Goal: Information Seeking & Learning: Check status

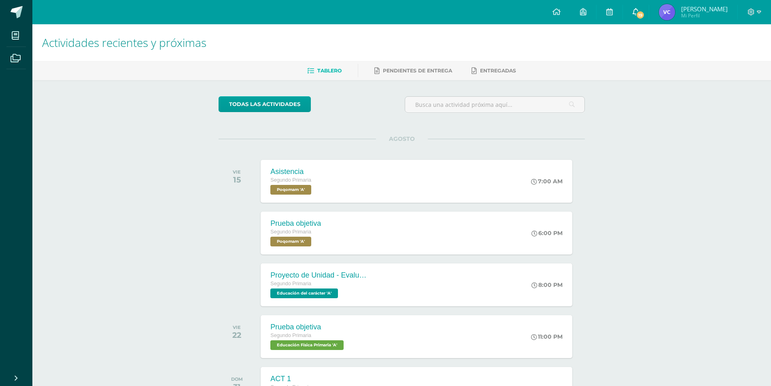
click at [633, 15] on icon at bounding box center [636, 11] width 6 height 7
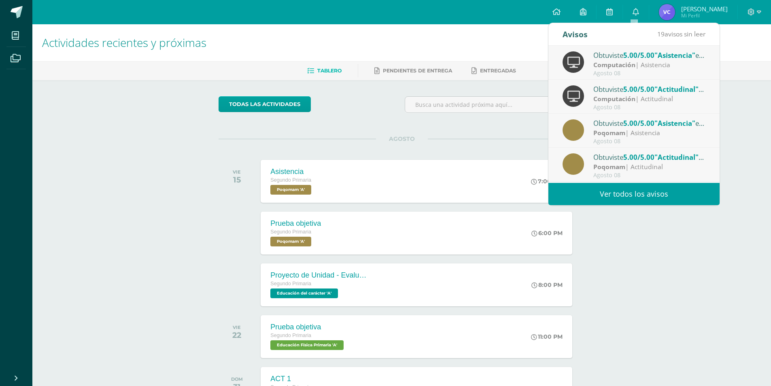
click at [647, 192] on link "Ver todos los avisos" at bounding box center [634, 194] width 171 height 22
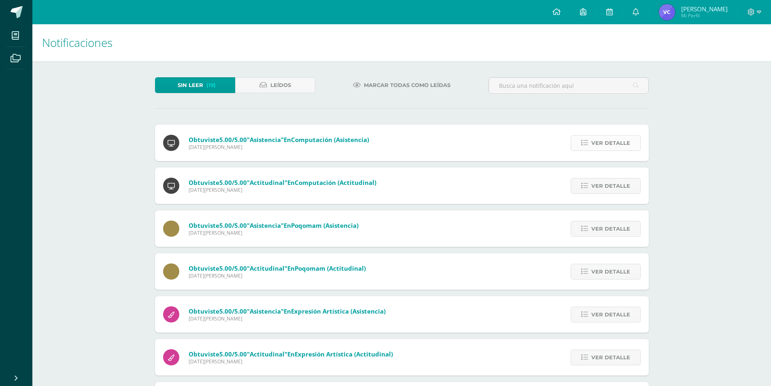
click at [606, 142] on span "Ver detalle" at bounding box center [611, 143] width 39 height 15
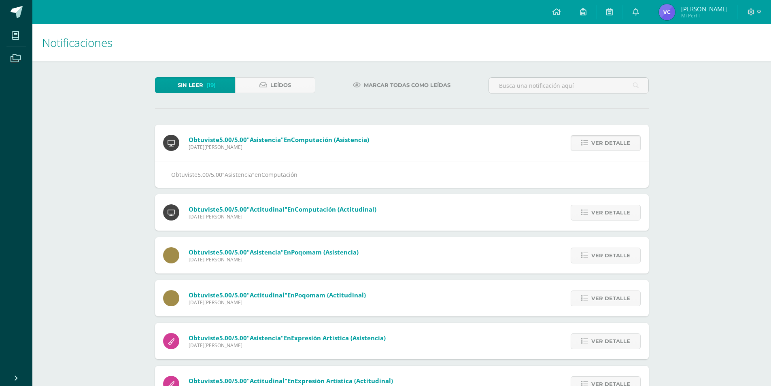
click at [606, 142] on span "Ver detalle" at bounding box center [611, 143] width 39 height 15
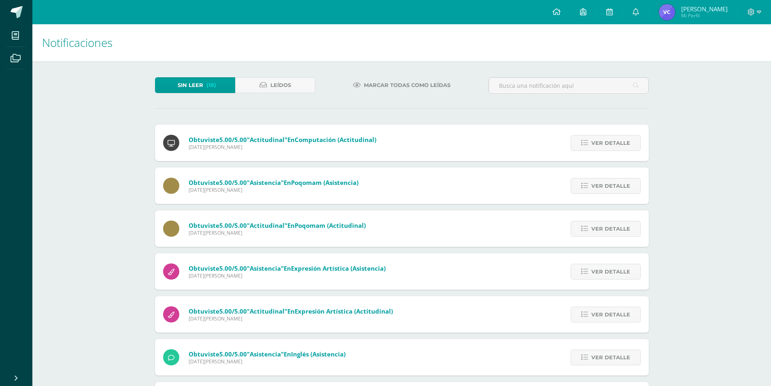
click at [606, 142] on span "Ver detalle" at bounding box center [611, 143] width 39 height 15
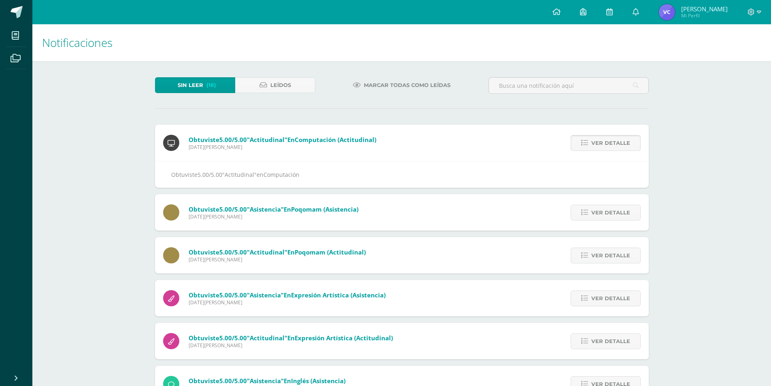
click at [611, 140] on span "Ver detalle" at bounding box center [611, 143] width 39 height 15
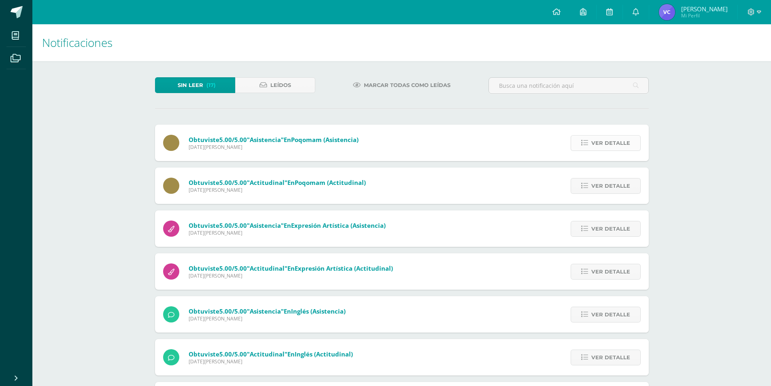
click at [610, 146] on span "Ver detalle" at bounding box center [611, 143] width 39 height 15
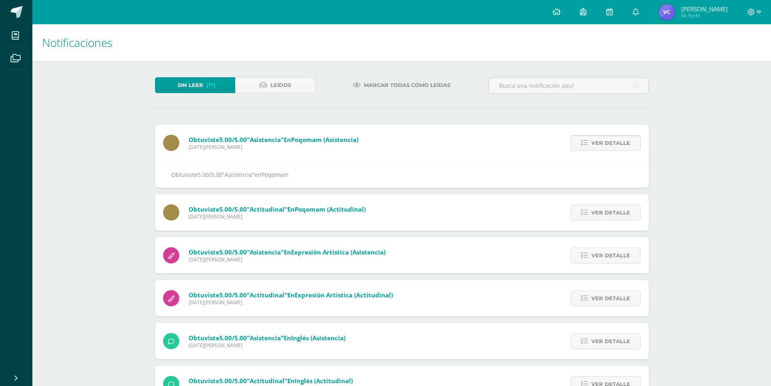
click at [610, 146] on span "Ver detalle" at bounding box center [611, 143] width 39 height 15
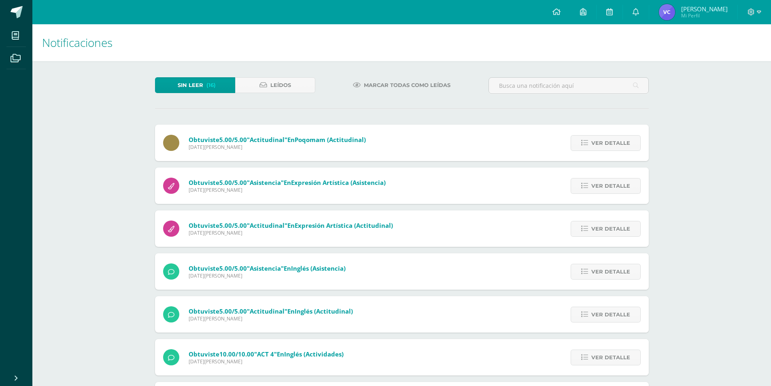
click at [610, 146] on span "Ver detalle" at bounding box center [611, 143] width 39 height 15
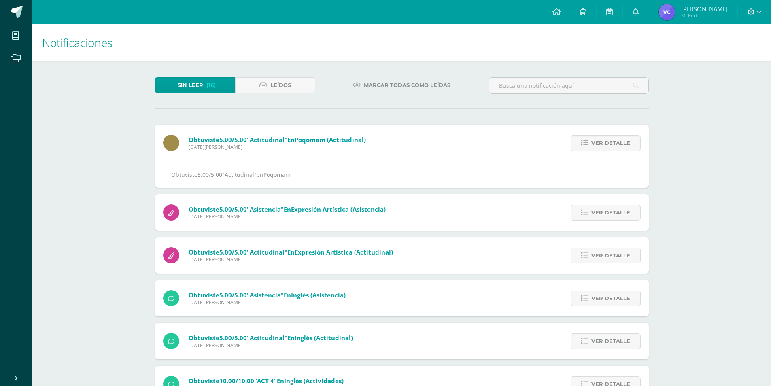
click at [610, 146] on span "Ver detalle" at bounding box center [611, 143] width 39 height 15
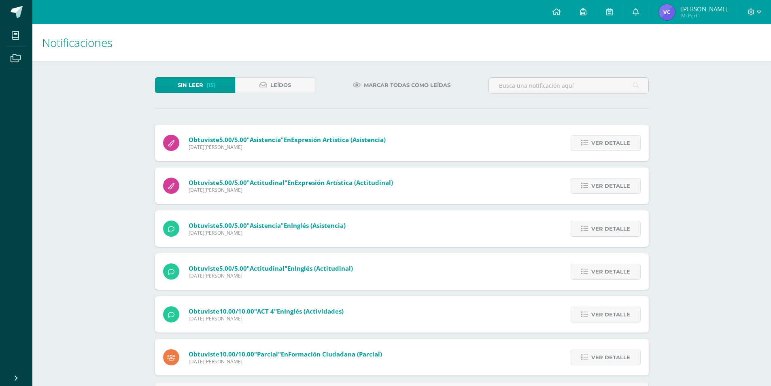
click at [610, 146] on span "Ver detalle" at bounding box center [611, 143] width 39 height 15
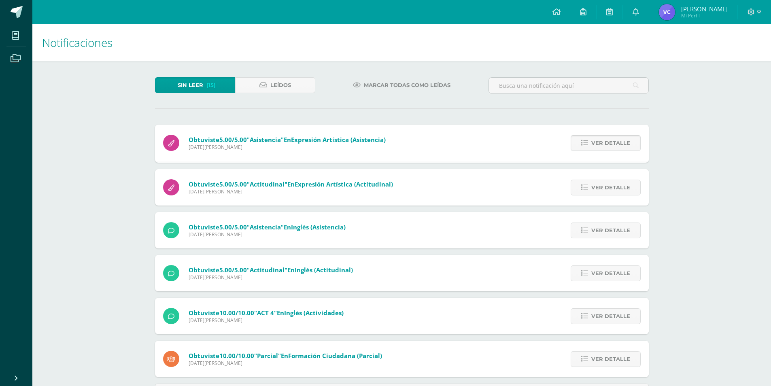
click at [610, 146] on span "Ver detalle" at bounding box center [611, 143] width 39 height 15
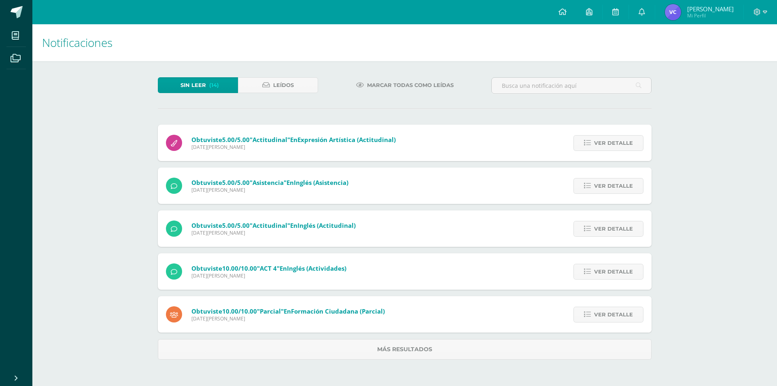
click at [610, 146] on span "Ver detalle" at bounding box center [613, 143] width 39 height 15
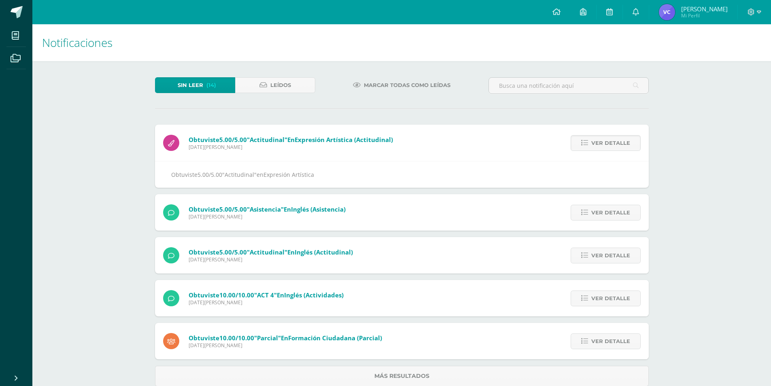
click at [610, 146] on span "Ver detalle" at bounding box center [611, 143] width 39 height 15
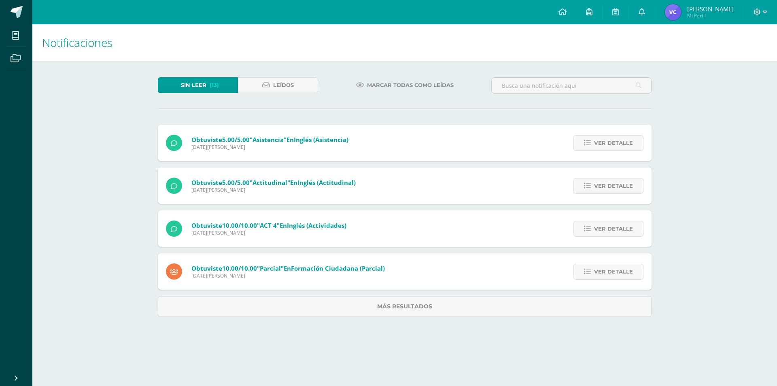
click at [610, 146] on span "Ver detalle" at bounding box center [613, 143] width 39 height 15
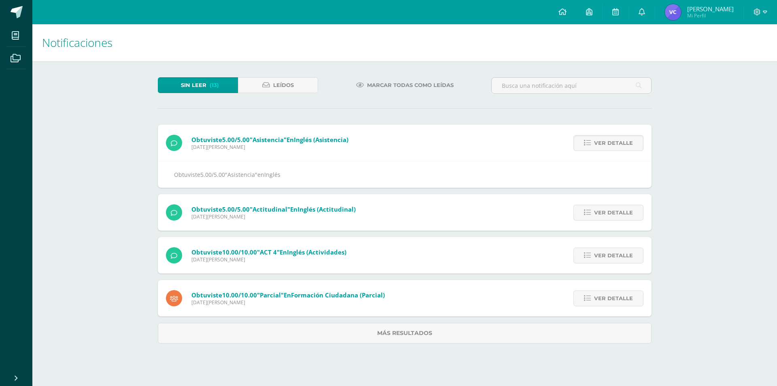
click at [610, 146] on span "Ver detalle" at bounding box center [613, 143] width 39 height 15
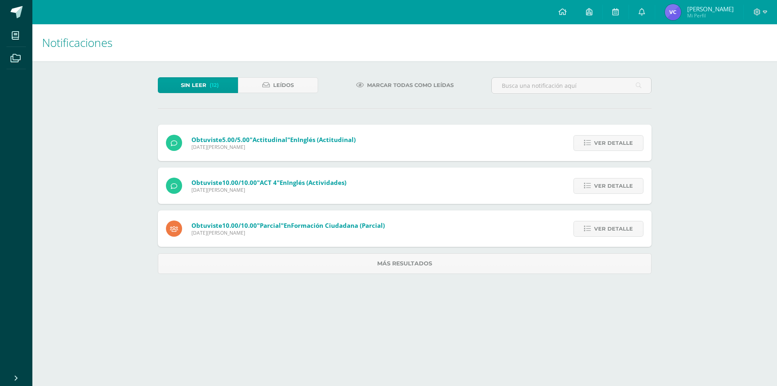
click at [610, 146] on span "Ver detalle" at bounding box center [613, 143] width 39 height 15
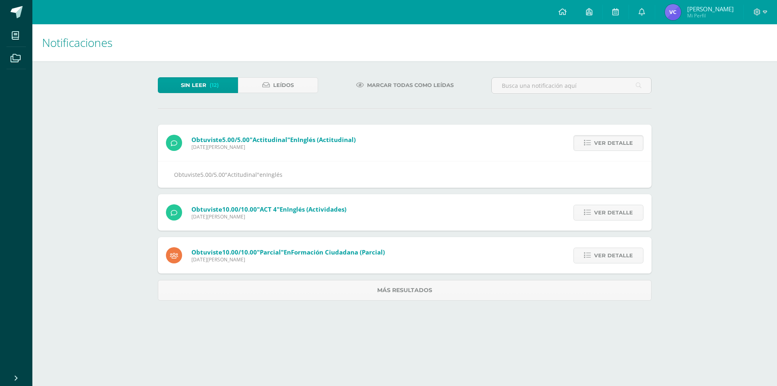
click at [610, 146] on span "Ver detalle" at bounding box center [613, 143] width 39 height 15
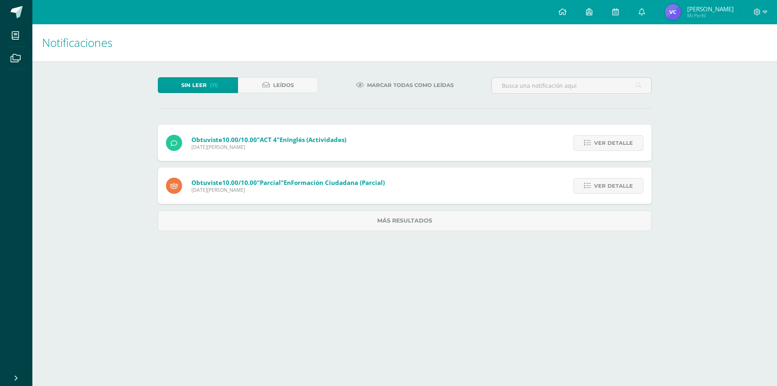
click at [610, 146] on span "Ver detalle" at bounding box center [613, 143] width 39 height 15
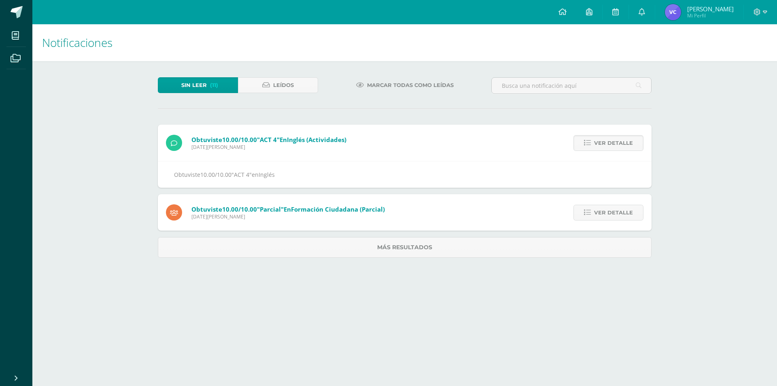
click at [610, 146] on span "Ver detalle" at bounding box center [613, 143] width 39 height 15
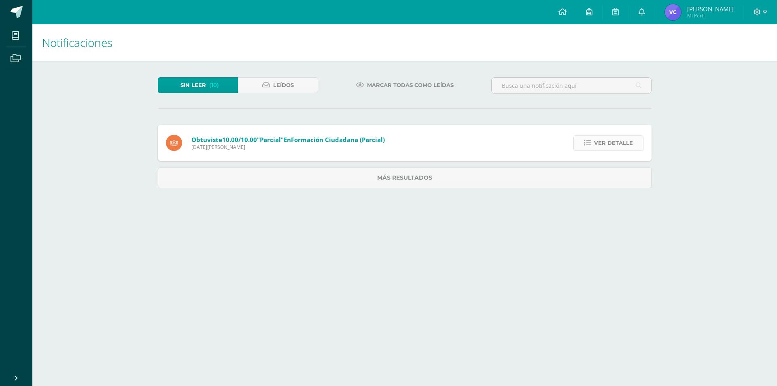
click at [606, 140] on span "Ver detalle" at bounding box center [613, 143] width 39 height 15
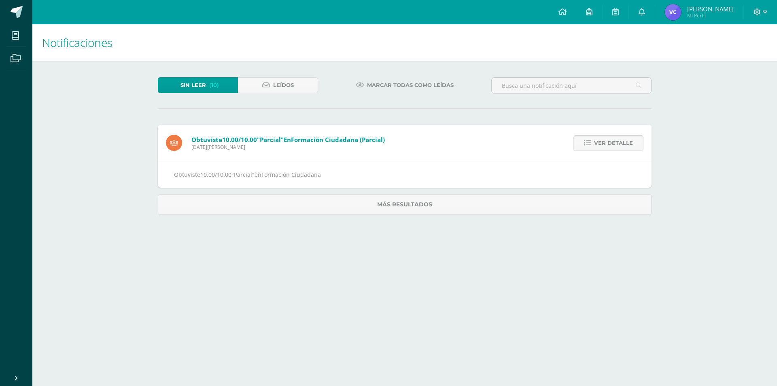
click at [606, 140] on span "Ver detalle" at bounding box center [613, 143] width 39 height 15
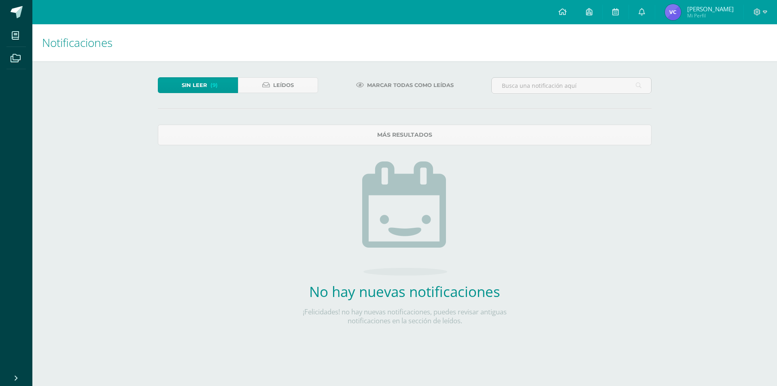
click at [669, 9] on img at bounding box center [673, 12] width 16 height 16
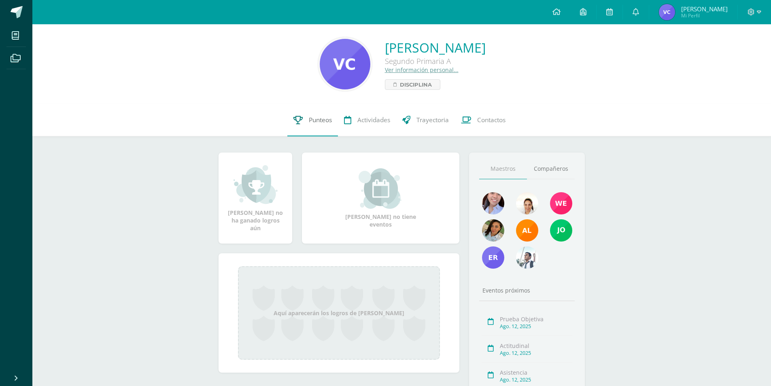
click at [326, 120] on span "Punteos" at bounding box center [320, 120] width 23 height 9
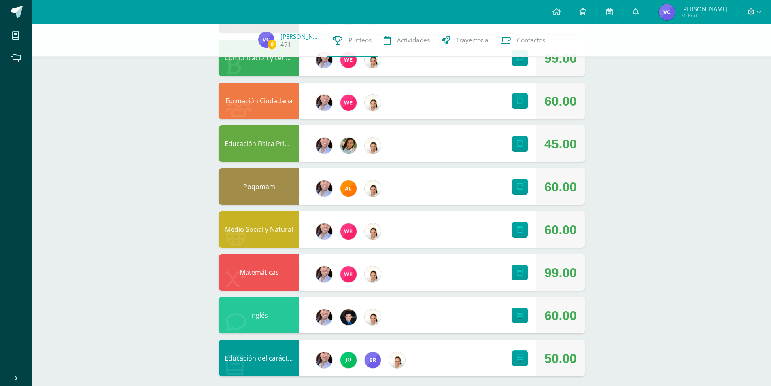
scroll to position [180, 0]
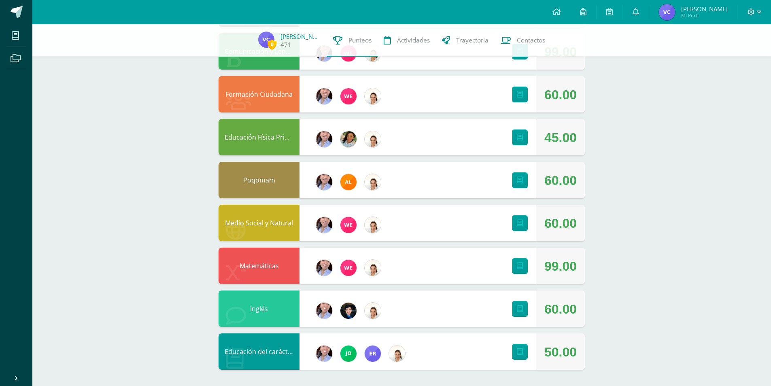
click at [696, 194] on div "0 Valentina Camargo 471 Punteos Actividades Trayectoria Contactos Pendiente Uni…" at bounding box center [401, 115] width 739 height 542
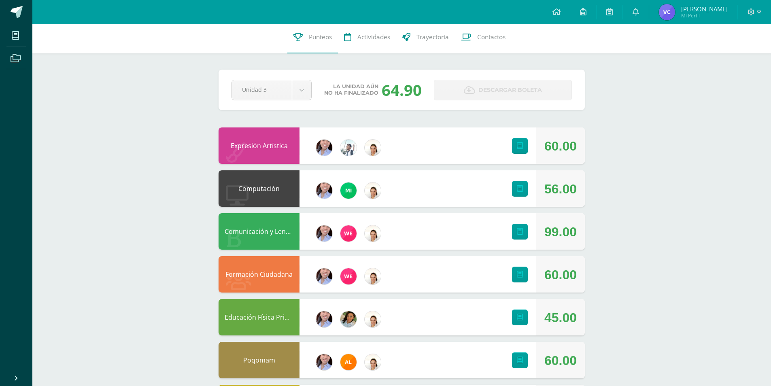
scroll to position [0, 0]
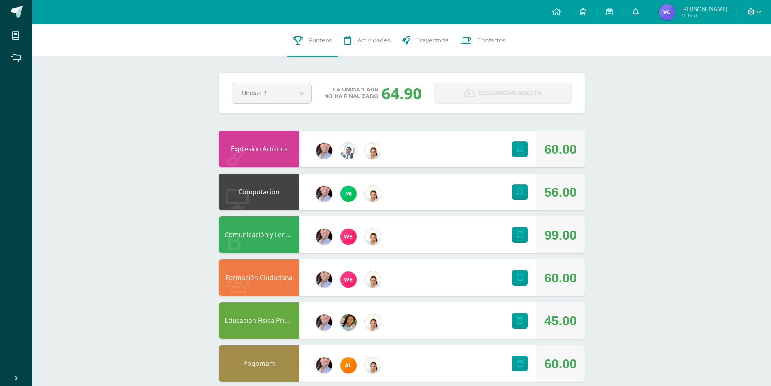
click at [760, 13] on icon at bounding box center [759, 12] width 4 height 7
click at [736, 54] on span "Cerrar sesión" at bounding box center [733, 55] width 36 height 8
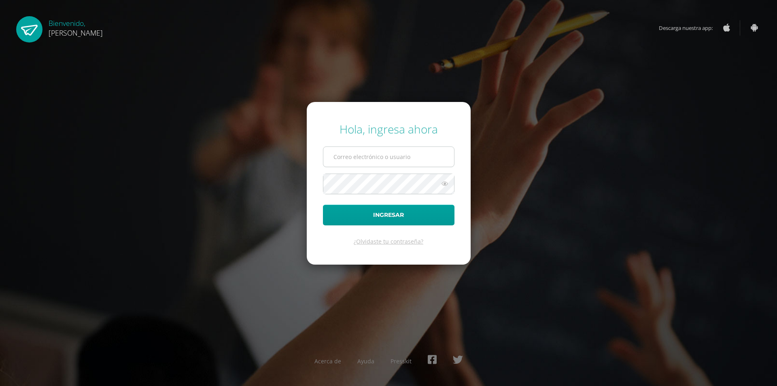
click at [372, 155] on input "text" at bounding box center [388, 157] width 131 height 20
type input "[EMAIL_ADDRESS][DOMAIN_NAME]"
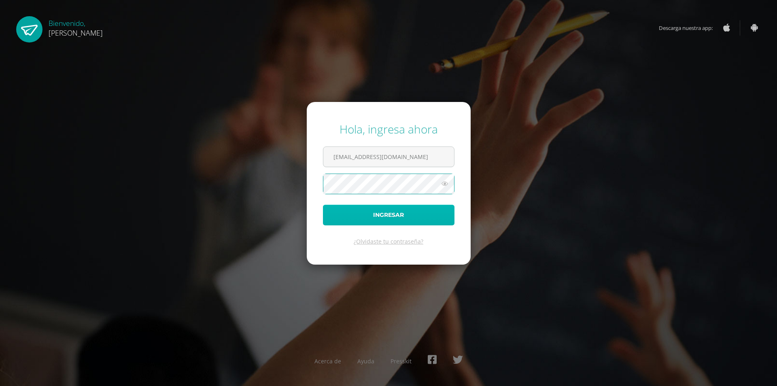
click at [390, 216] on button "Ingresar" at bounding box center [389, 215] width 132 height 21
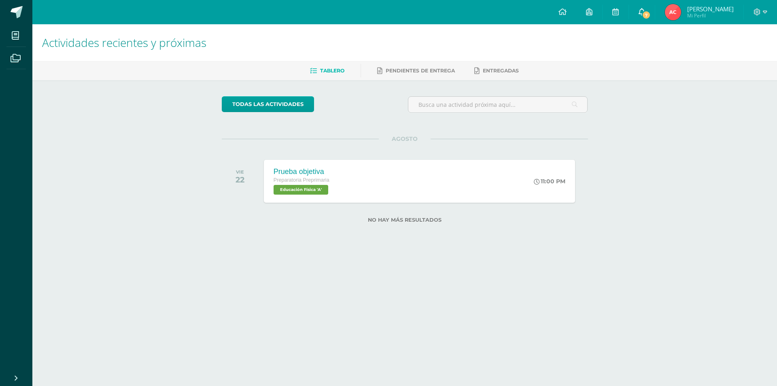
click at [651, 10] on link "7" at bounding box center [642, 12] width 26 height 24
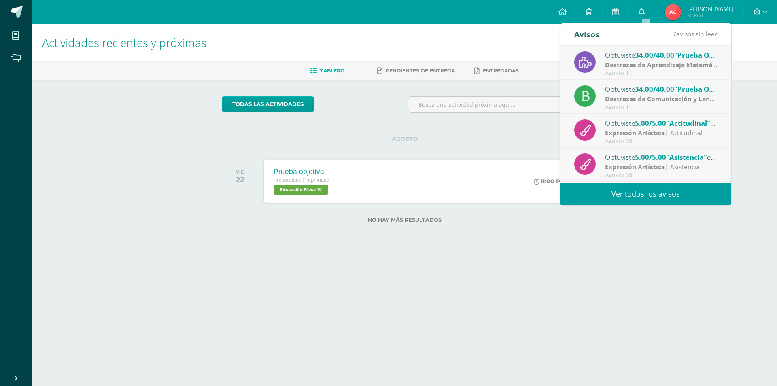
click at [638, 194] on link "Ver todos los avisos" at bounding box center [645, 194] width 171 height 22
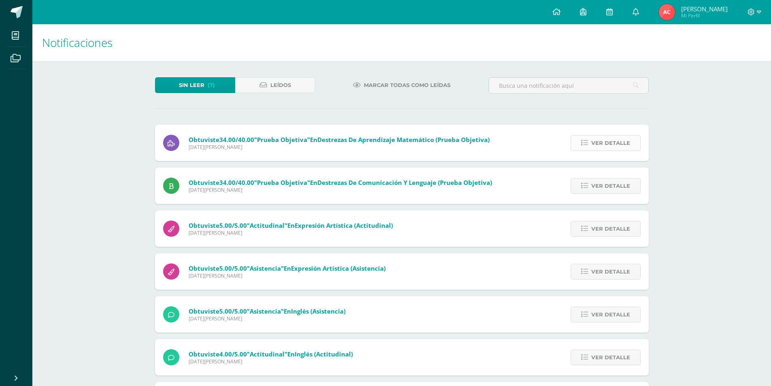
click at [608, 147] on span "Ver detalle" at bounding box center [611, 143] width 39 height 15
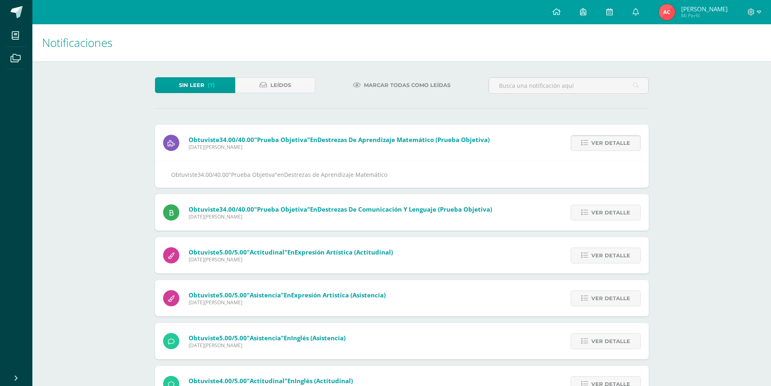
click at [608, 147] on span "Ver detalle" at bounding box center [611, 143] width 39 height 15
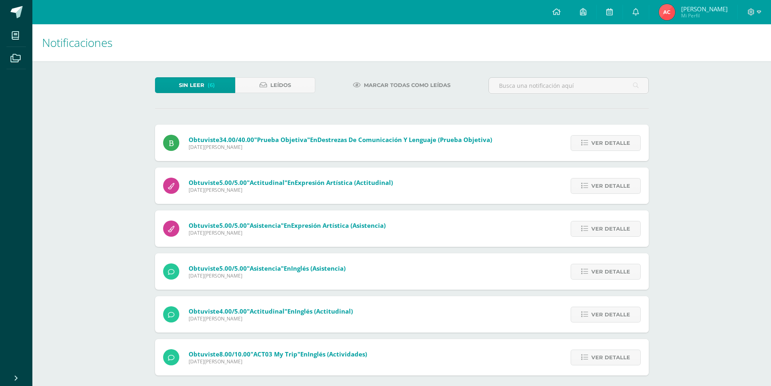
click at [608, 147] on span "Ver detalle" at bounding box center [611, 143] width 39 height 15
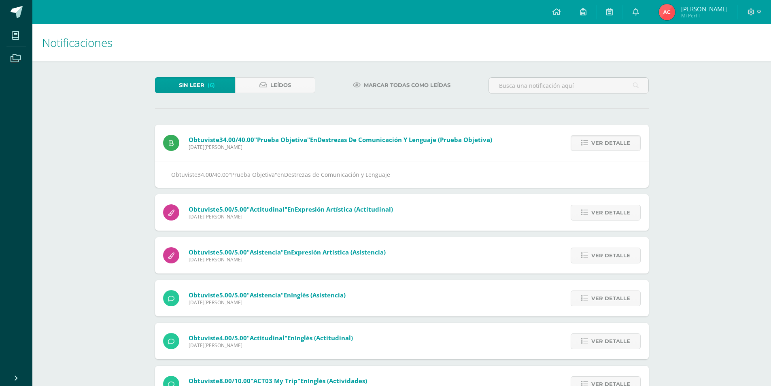
click at [608, 147] on span "Ver detalle" at bounding box center [611, 143] width 39 height 15
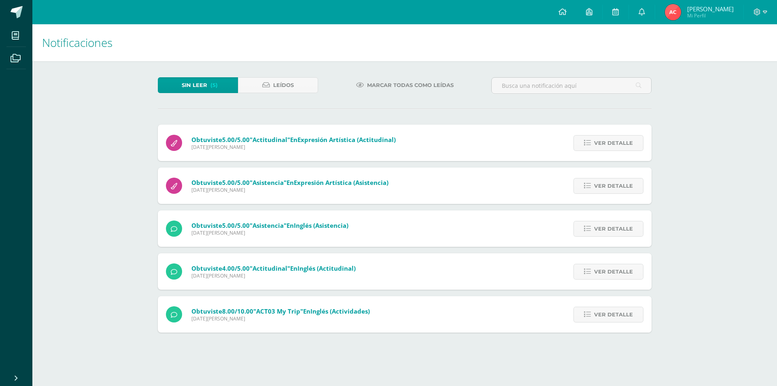
click at [608, 147] on span "Ver detalle" at bounding box center [613, 143] width 39 height 15
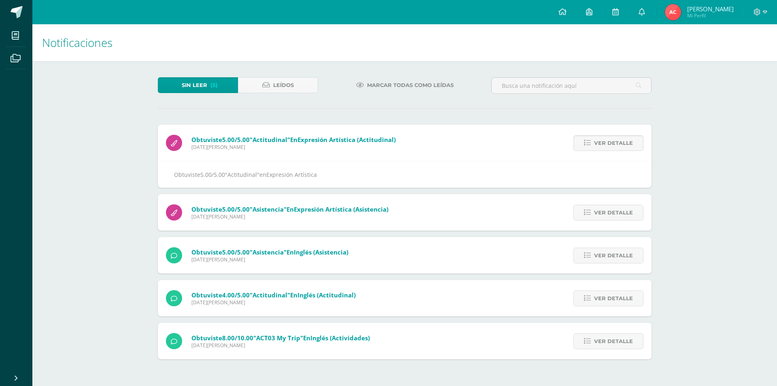
click at [608, 147] on span "Ver detalle" at bounding box center [613, 143] width 39 height 15
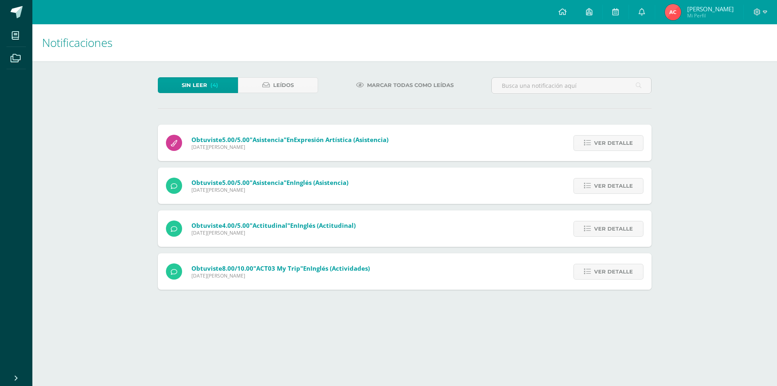
click at [608, 147] on span "Ver detalle" at bounding box center [613, 143] width 39 height 15
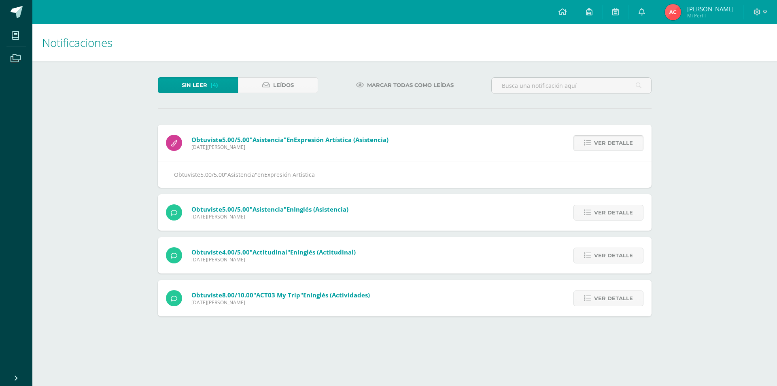
click at [608, 147] on span "Ver detalle" at bounding box center [613, 143] width 39 height 15
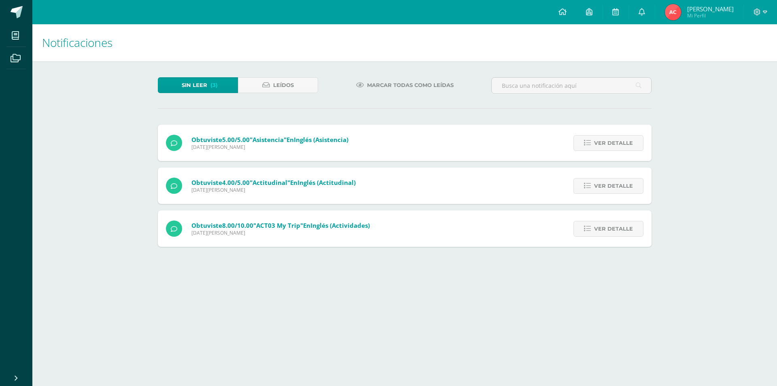
click at [608, 147] on span "Ver detalle" at bounding box center [613, 143] width 39 height 15
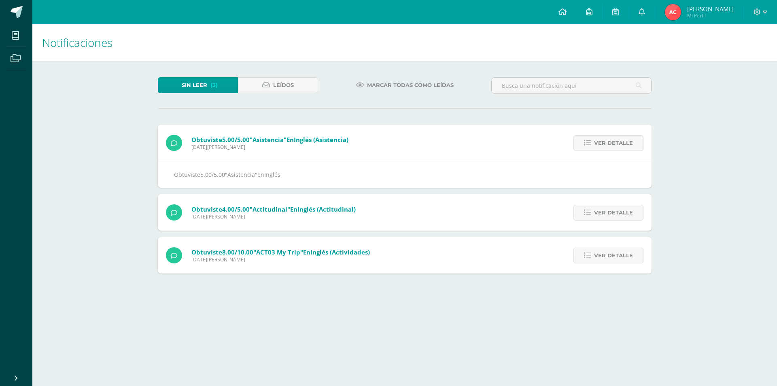
click at [608, 147] on span "Ver detalle" at bounding box center [613, 143] width 39 height 15
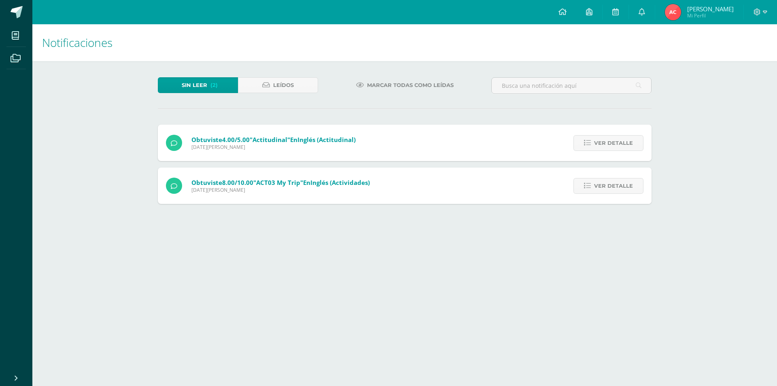
click at [608, 147] on span "Ver detalle" at bounding box center [613, 143] width 39 height 15
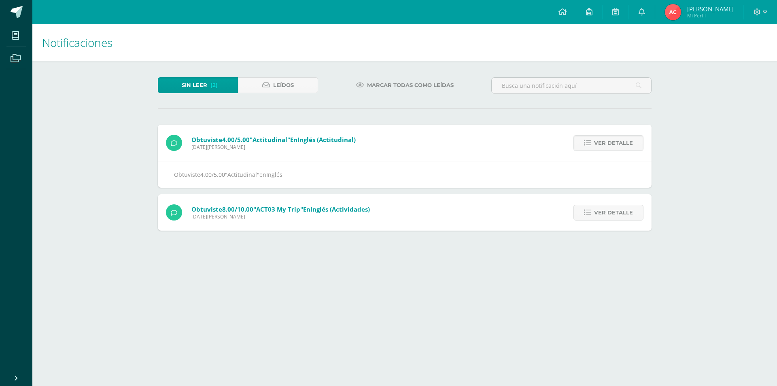
click at [608, 147] on span "Ver detalle" at bounding box center [613, 143] width 39 height 15
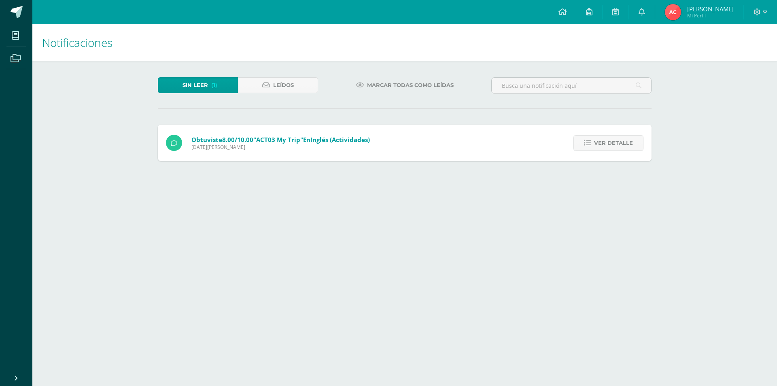
click at [608, 147] on span "Ver detalle" at bounding box center [613, 143] width 39 height 15
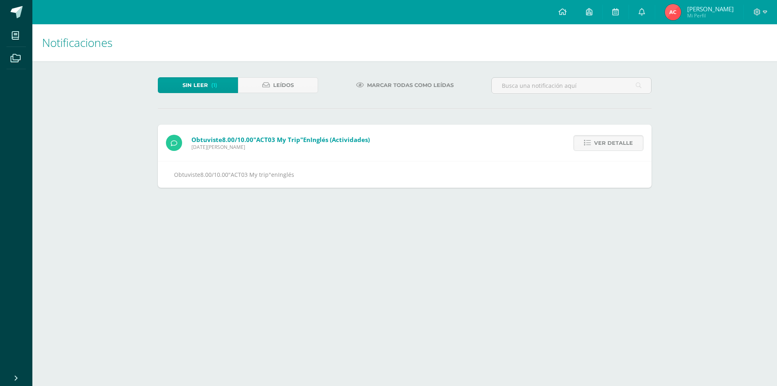
click at [608, 147] on span "Ver detalle" at bounding box center [613, 143] width 39 height 15
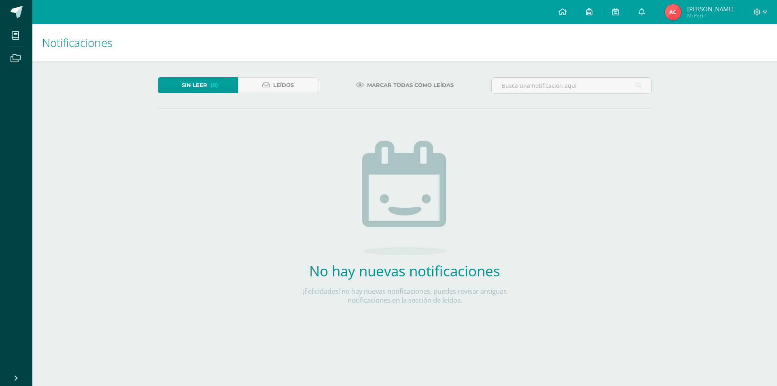
click at [676, 15] on img at bounding box center [673, 12] width 16 height 16
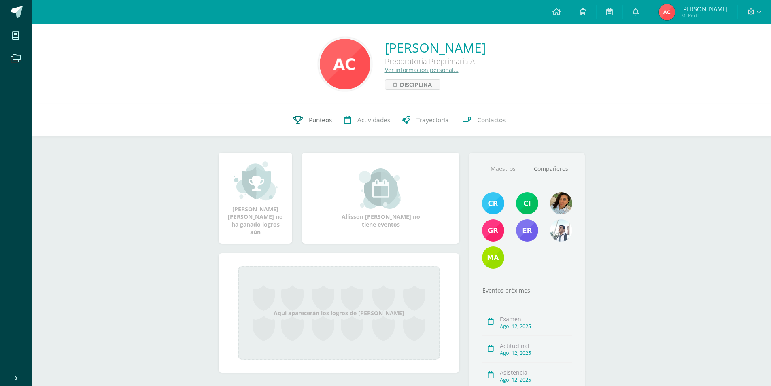
click at [318, 120] on span "Punteos" at bounding box center [320, 120] width 23 height 9
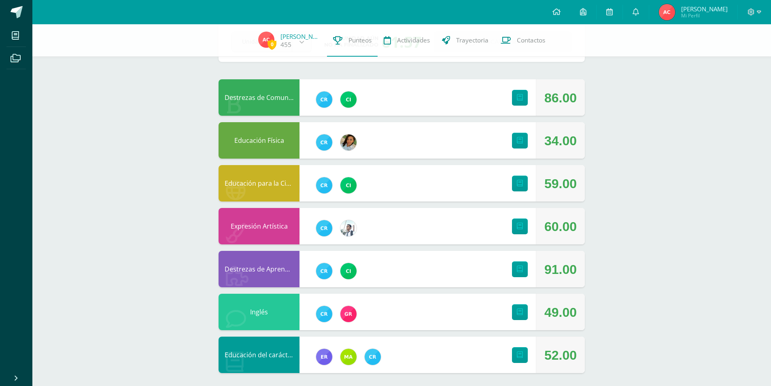
scroll to position [51, 0]
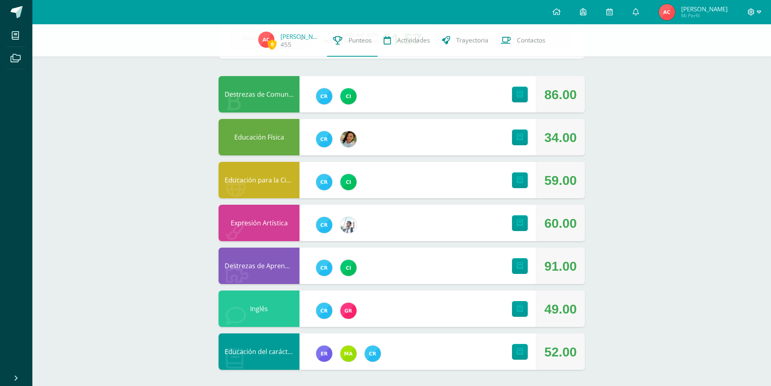
click at [760, 13] on icon at bounding box center [759, 12] width 4 height 3
click at [734, 59] on link "Cerrar sesión" at bounding box center [729, 55] width 64 height 12
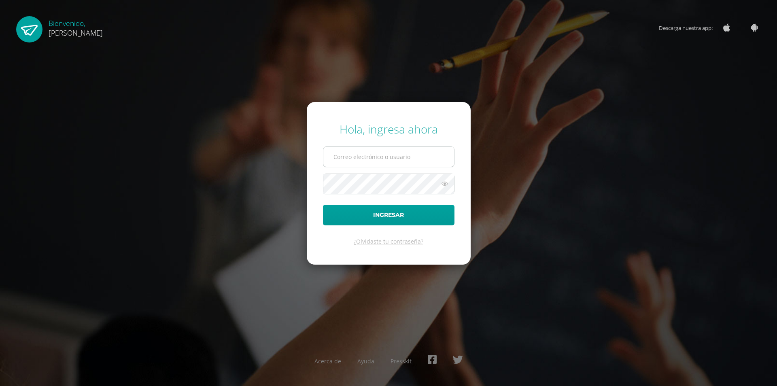
click at [417, 156] on input "text" at bounding box center [388, 157] width 131 height 20
type input "[EMAIL_ADDRESS][DOMAIN_NAME]"
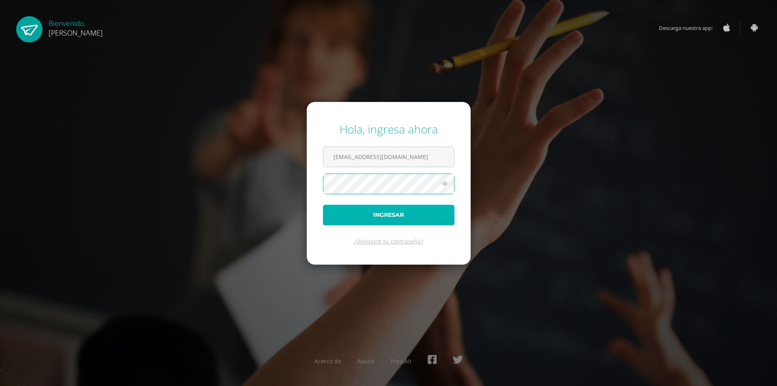
click at [389, 215] on button "Ingresar" at bounding box center [389, 215] width 132 height 21
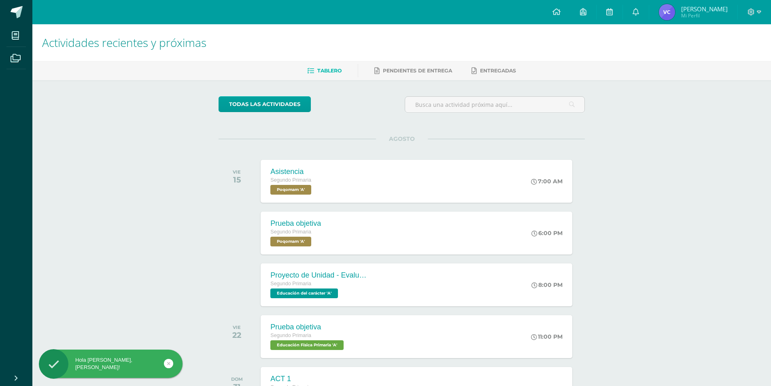
click at [668, 9] on img at bounding box center [667, 12] width 16 height 16
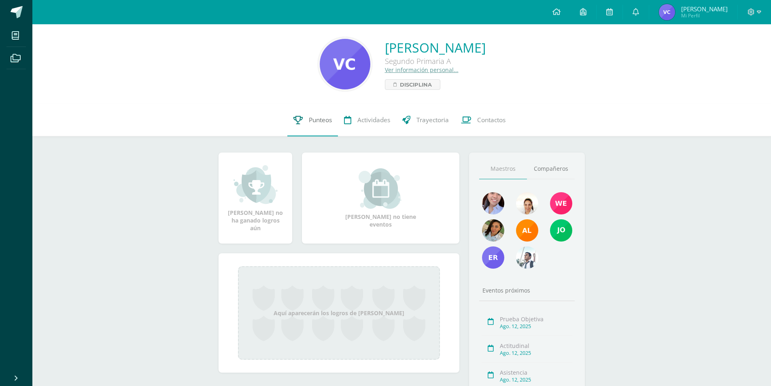
click at [323, 124] on span "Punteos" at bounding box center [320, 120] width 23 height 9
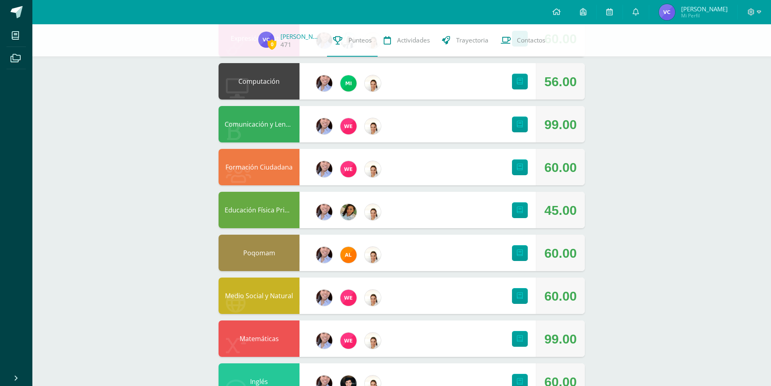
scroll to position [121, 0]
